Goal: Task Accomplishment & Management: Complete application form

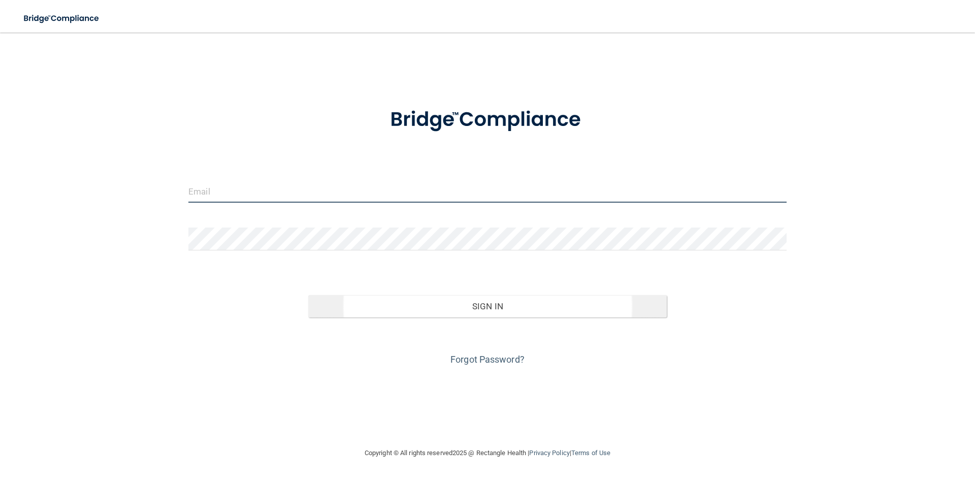
type input "[EMAIL_ADDRESS][PERSON_NAME][DOMAIN_NAME]"
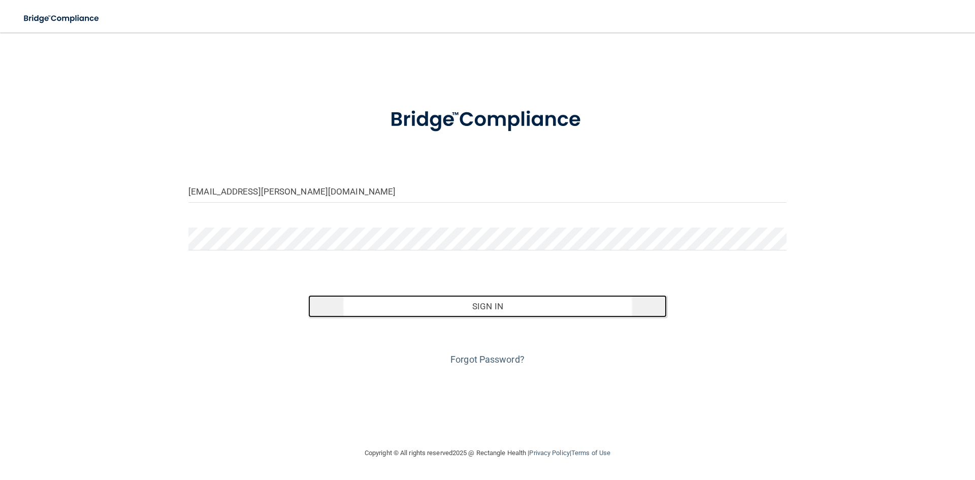
click at [391, 304] on button "Sign In" at bounding box center [487, 306] width 359 height 22
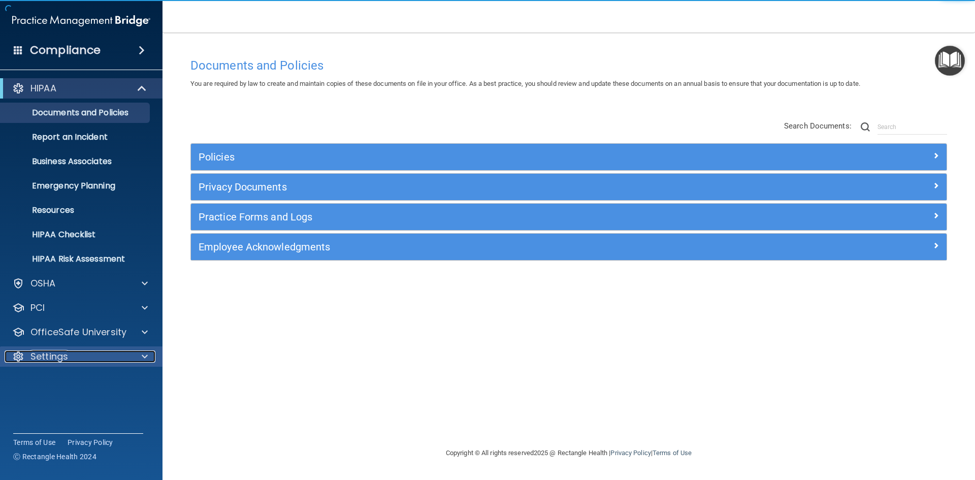
click at [81, 354] on div "Settings" at bounding box center [68, 357] width 126 height 12
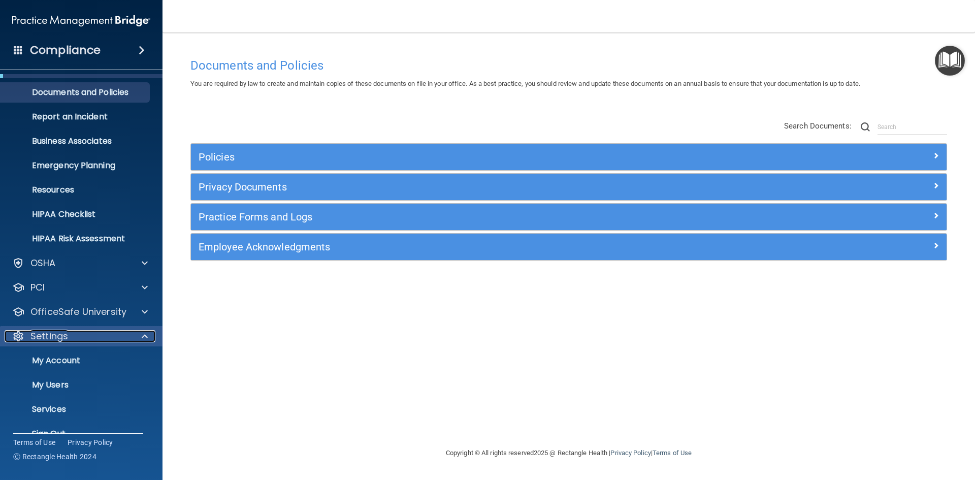
scroll to position [39, 0]
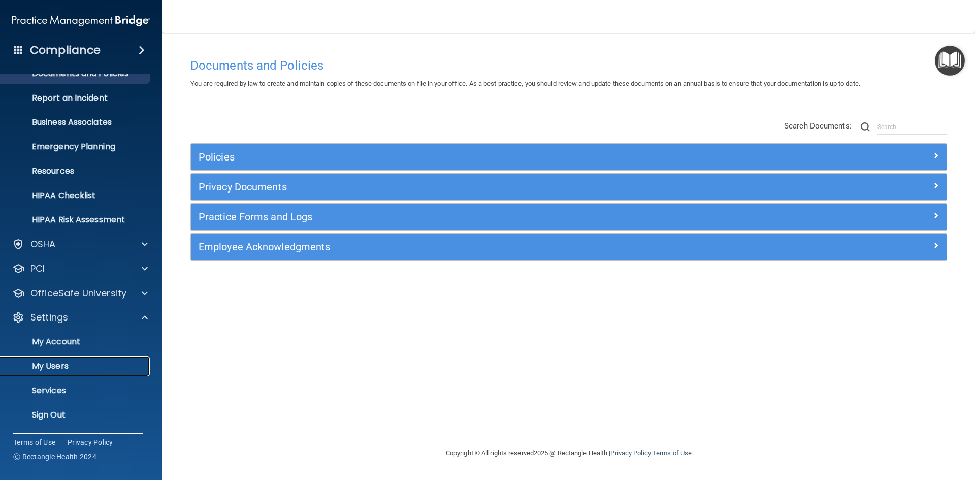
click at [67, 361] on p "My Users" at bounding box center [76, 366] width 139 height 10
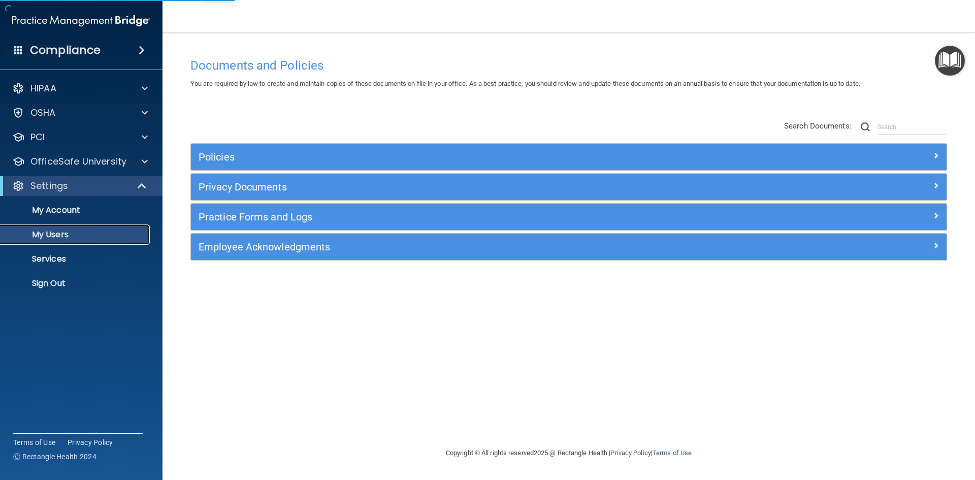
select select "20"
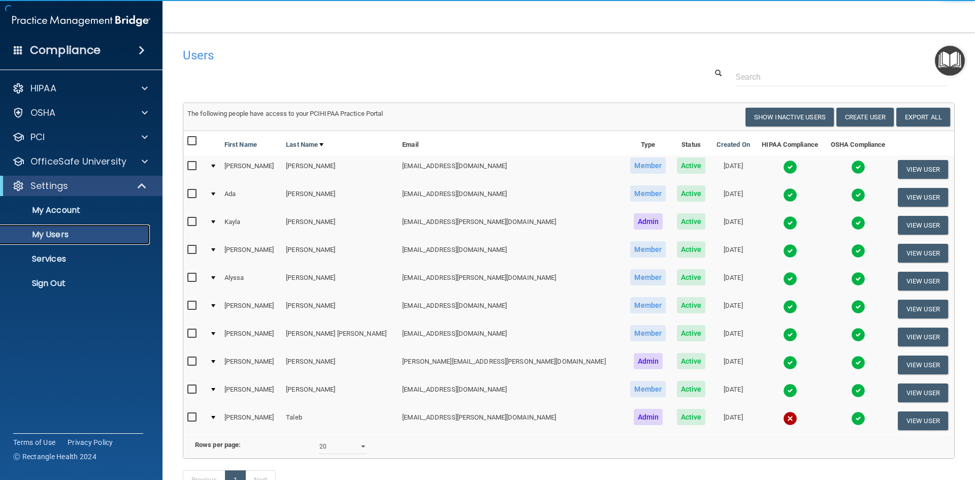
scroll to position [51, 0]
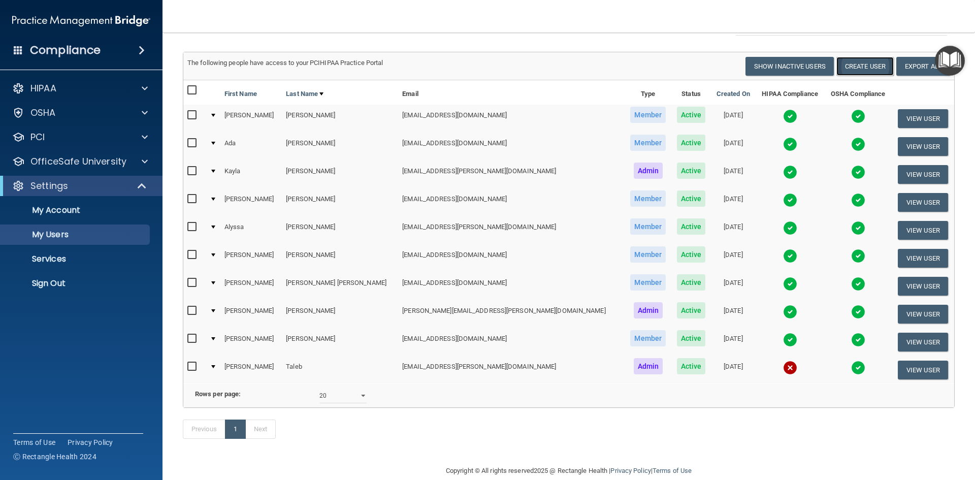
click at [851, 69] on button "Create User" at bounding box center [865, 66] width 57 height 19
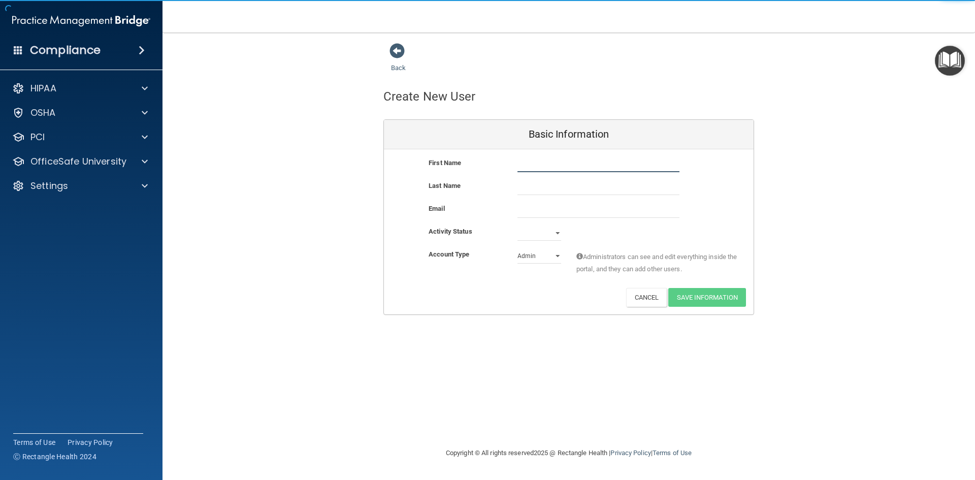
click at [573, 170] on input "text" at bounding box center [599, 164] width 162 height 15
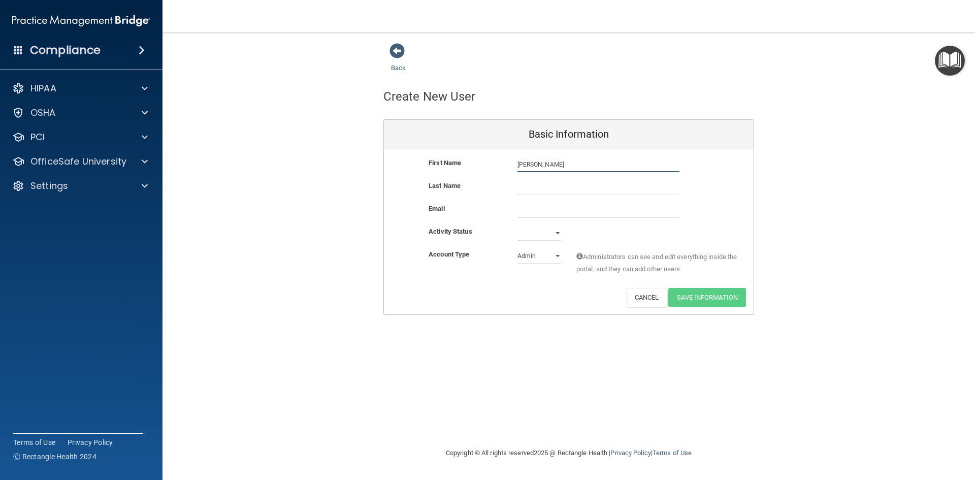
type input "[PERSON_NAME]"
click at [561, 187] on input "text" at bounding box center [599, 187] width 162 height 15
type input "[PERSON_NAME]"
click at [555, 208] on input "email" at bounding box center [599, 210] width 162 height 15
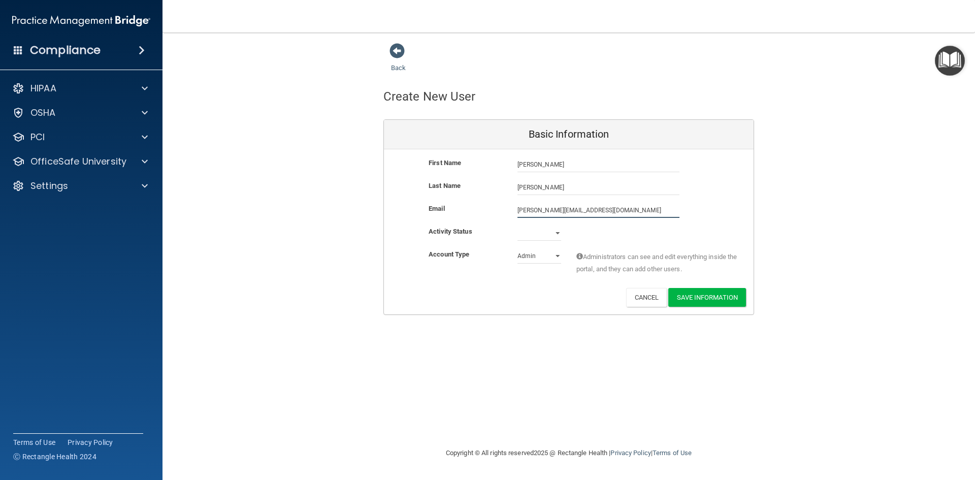
type input "[PERSON_NAME][EMAIL_ADDRESS][DOMAIN_NAME]"
click at [544, 235] on select "Active Inactive" at bounding box center [540, 233] width 44 height 15
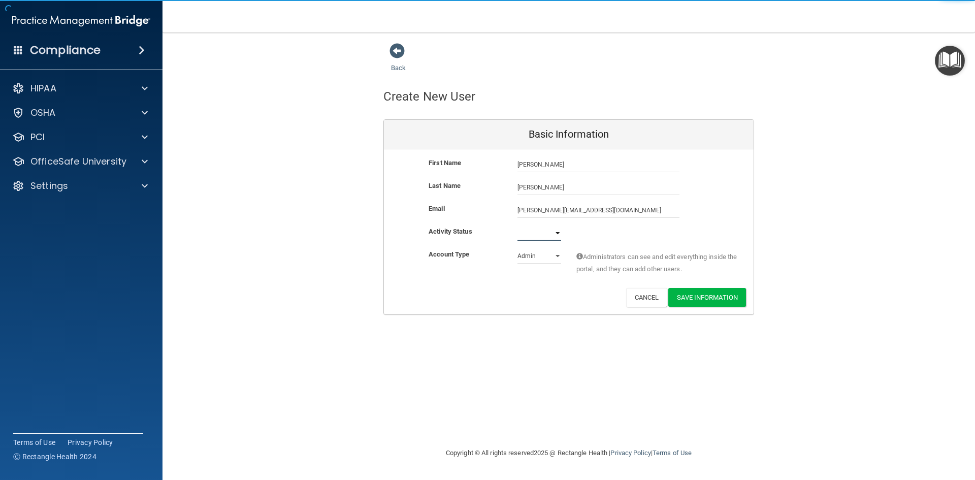
select select "active"
click at [518, 226] on select "Active Inactive" at bounding box center [540, 233] width 44 height 15
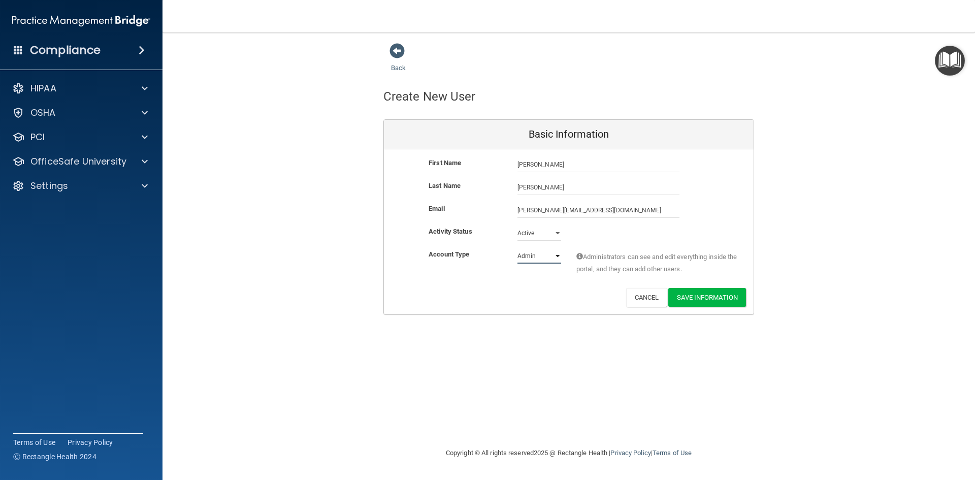
click at [547, 256] on select "Admin Member" at bounding box center [540, 255] width 44 height 15
select select "practice_member"
click at [518, 248] on select "Admin Member" at bounding box center [540, 255] width 44 height 15
click at [702, 299] on button "Save Information" at bounding box center [708, 297] width 78 height 19
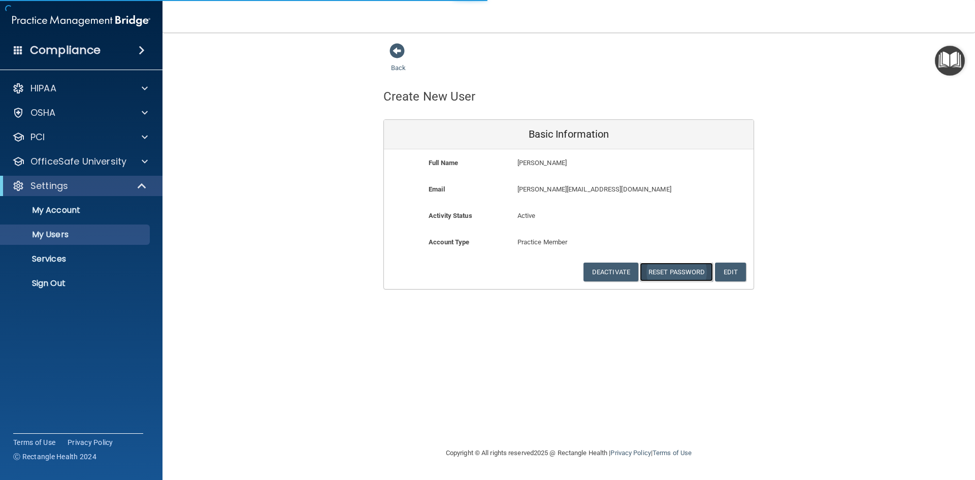
click at [688, 269] on button "Reset Password" at bounding box center [676, 272] width 73 height 19
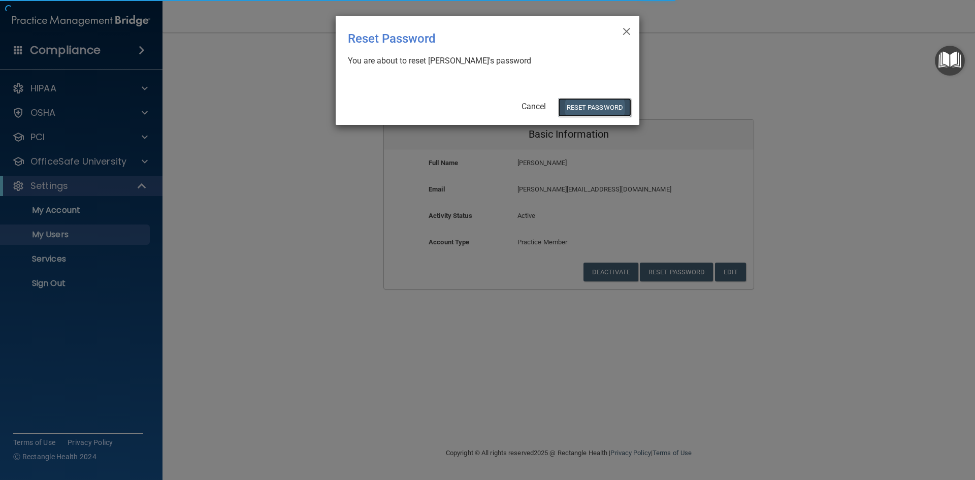
click at [595, 109] on button "Reset Password" at bounding box center [594, 107] width 73 height 19
select select "20"
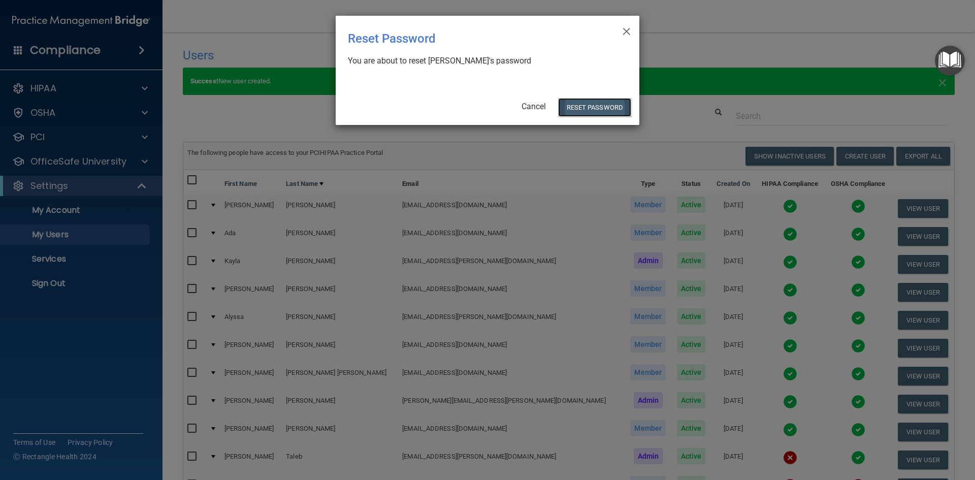
click at [595, 104] on button "Reset Password" at bounding box center [594, 107] width 73 height 19
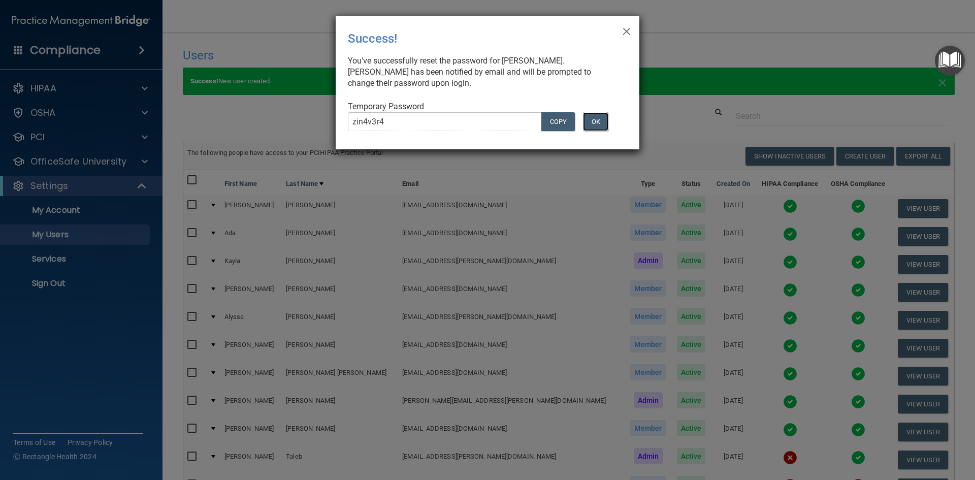
click at [607, 125] on button "OK" at bounding box center [595, 121] width 25 height 19
click at [605, 125] on button "OK" at bounding box center [595, 121] width 25 height 19
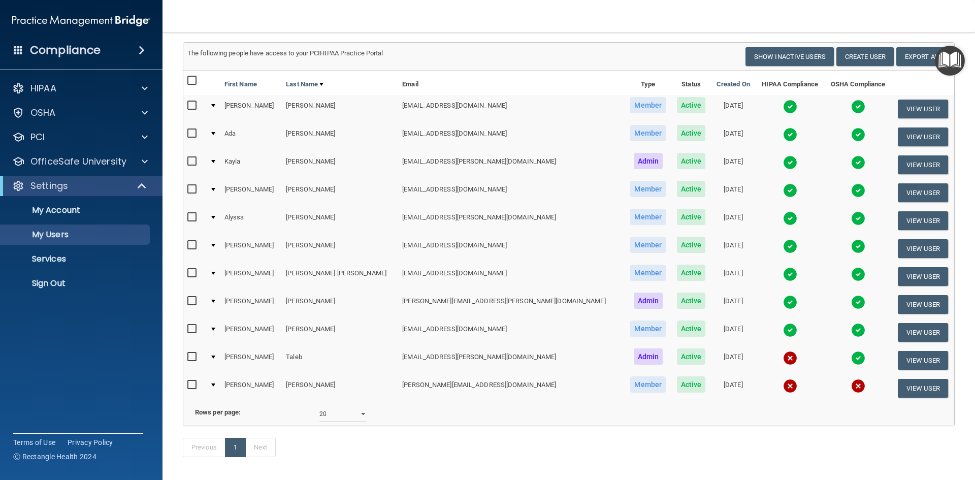
scroll to position [102, 0]
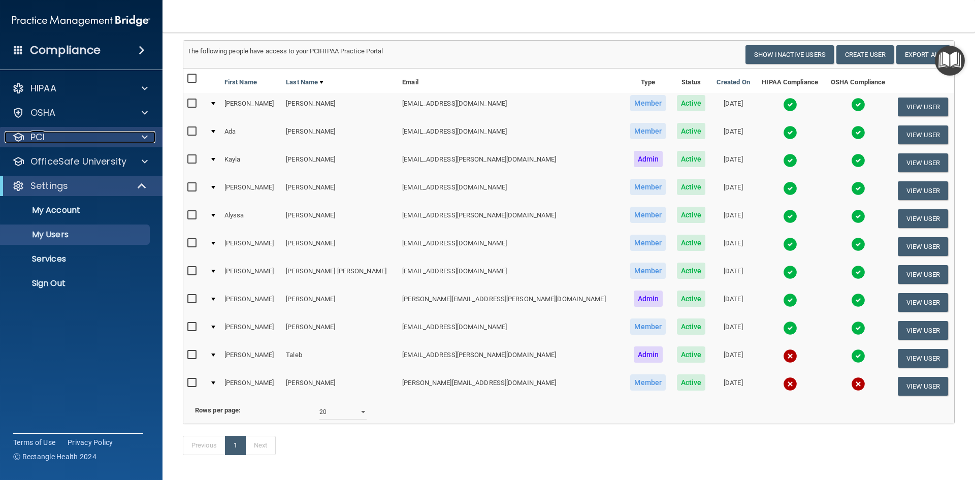
click at [87, 140] on div "PCI" at bounding box center [68, 137] width 126 height 12
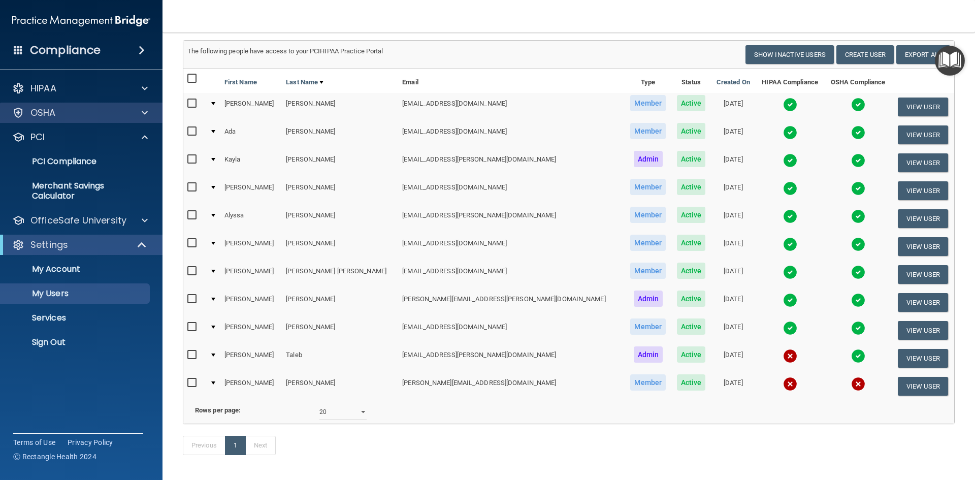
click at [88, 122] on div "OSHA" at bounding box center [81, 113] width 163 height 20
click at [90, 114] on div "OSHA" at bounding box center [68, 113] width 126 height 12
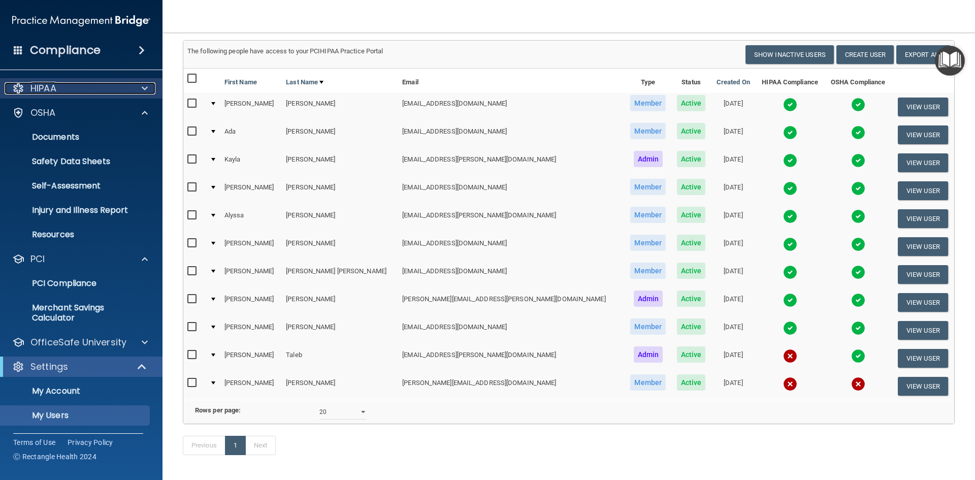
click at [135, 92] on div at bounding box center [143, 88] width 25 height 12
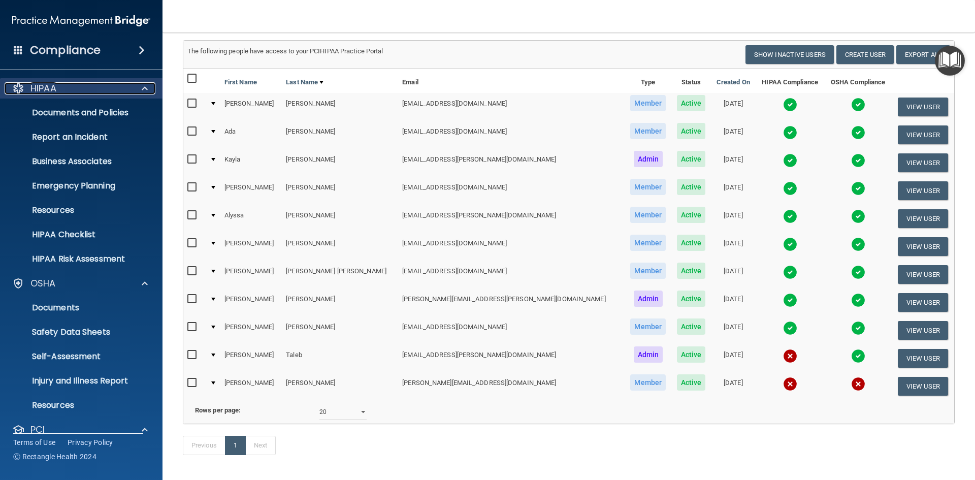
click at [135, 92] on div at bounding box center [143, 88] width 25 height 12
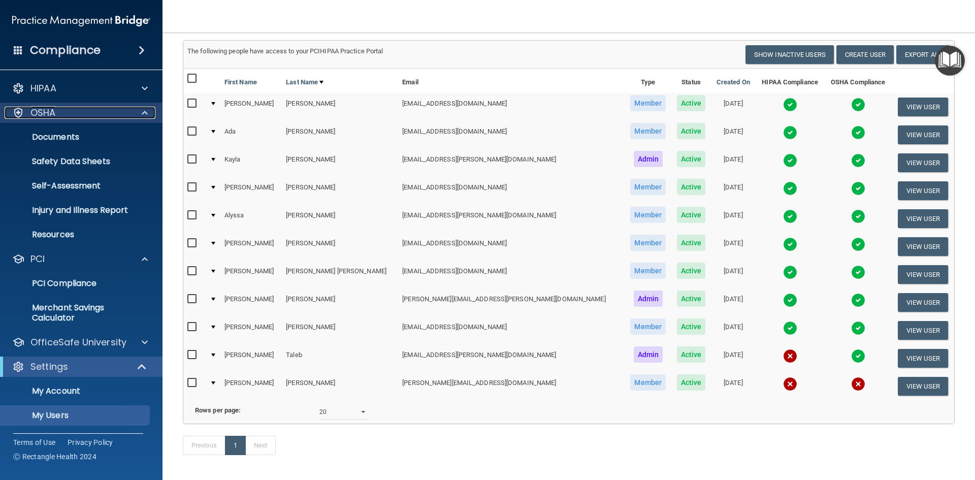
click at [131, 112] on div at bounding box center [143, 113] width 25 height 12
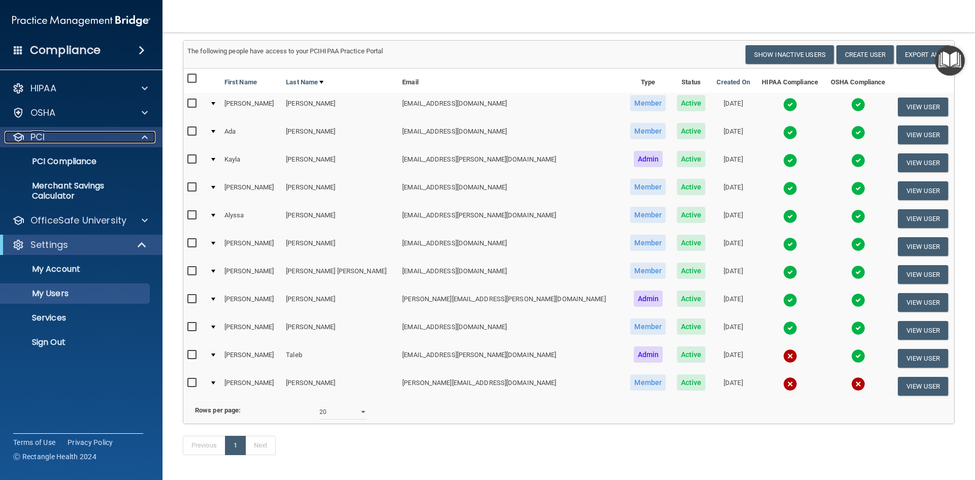
click at [133, 135] on div at bounding box center [143, 137] width 25 height 12
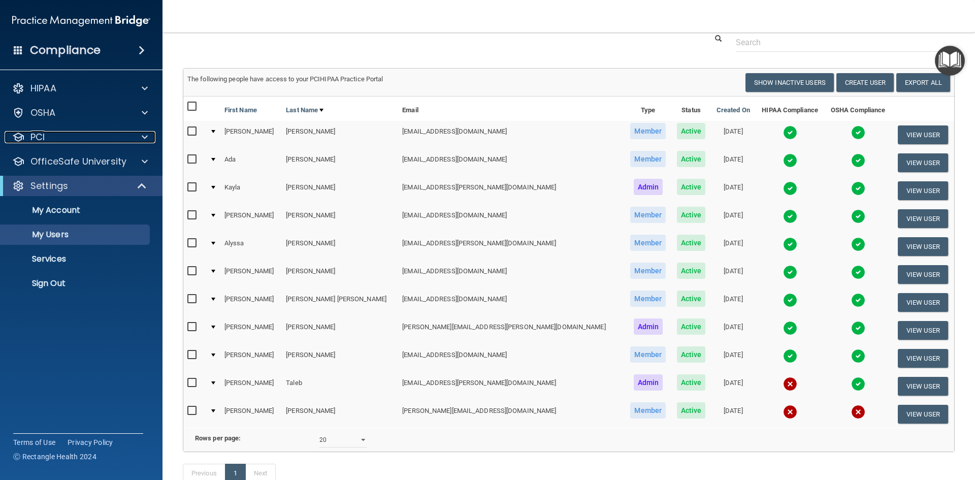
scroll to position [51, 0]
